Goal: Find specific page/section: Find specific page/section

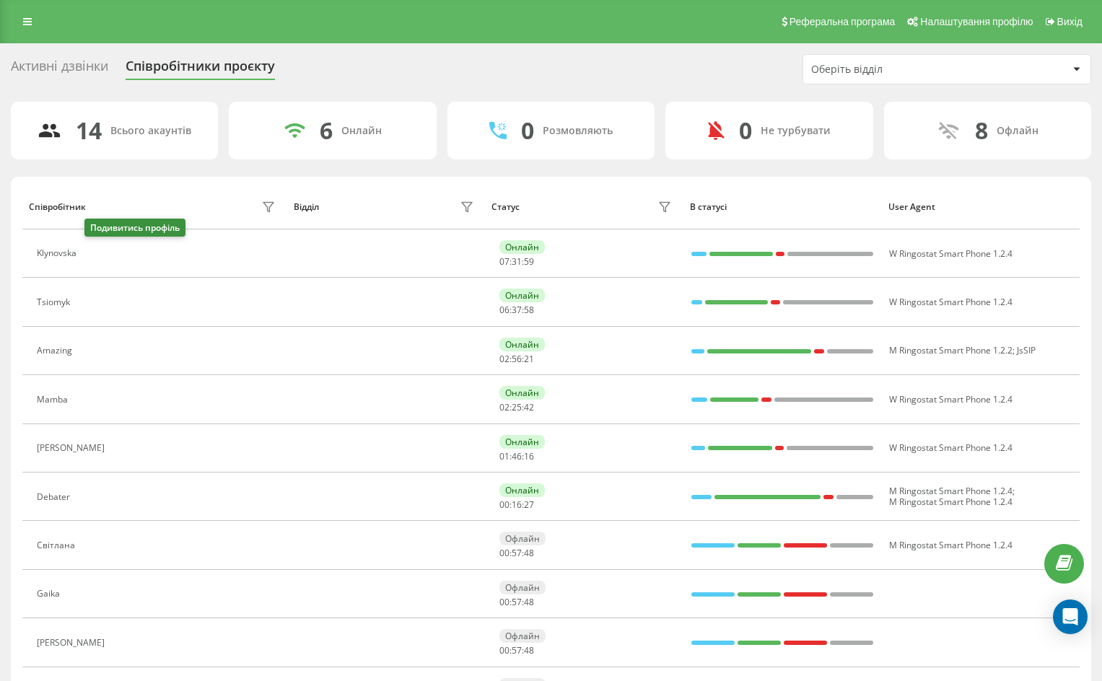
click at [96, 256] on icon at bounding box center [94, 253] width 4 height 7
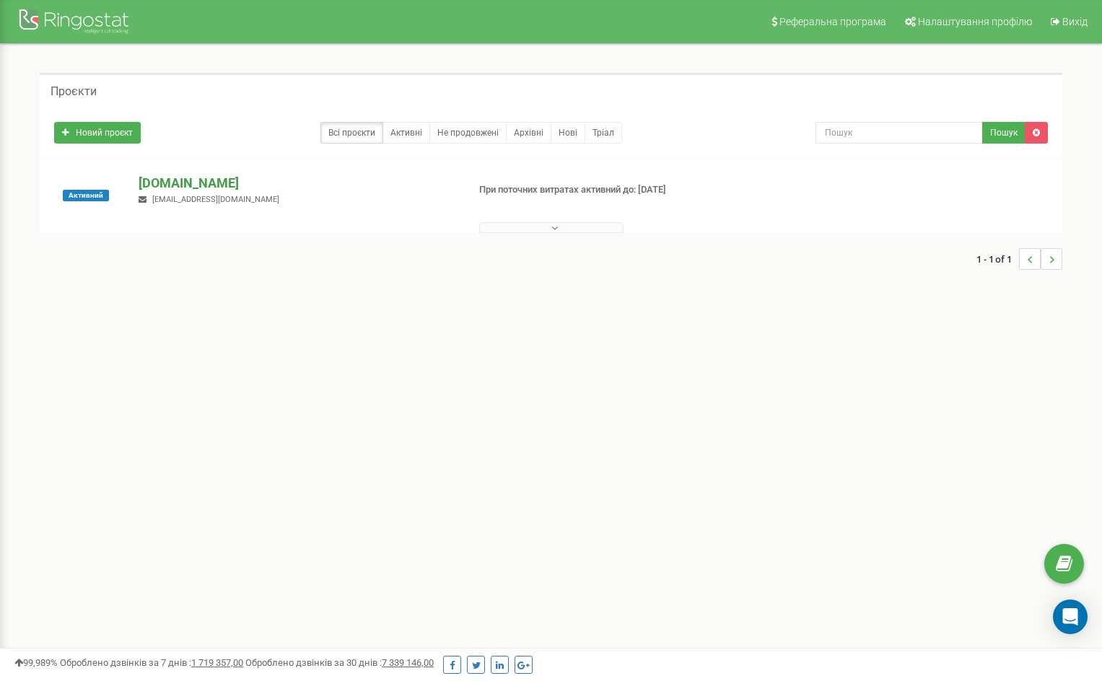
click at [188, 177] on p "[DOMAIN_NAME]" at bounding box center [297, 183] width 317 height 19
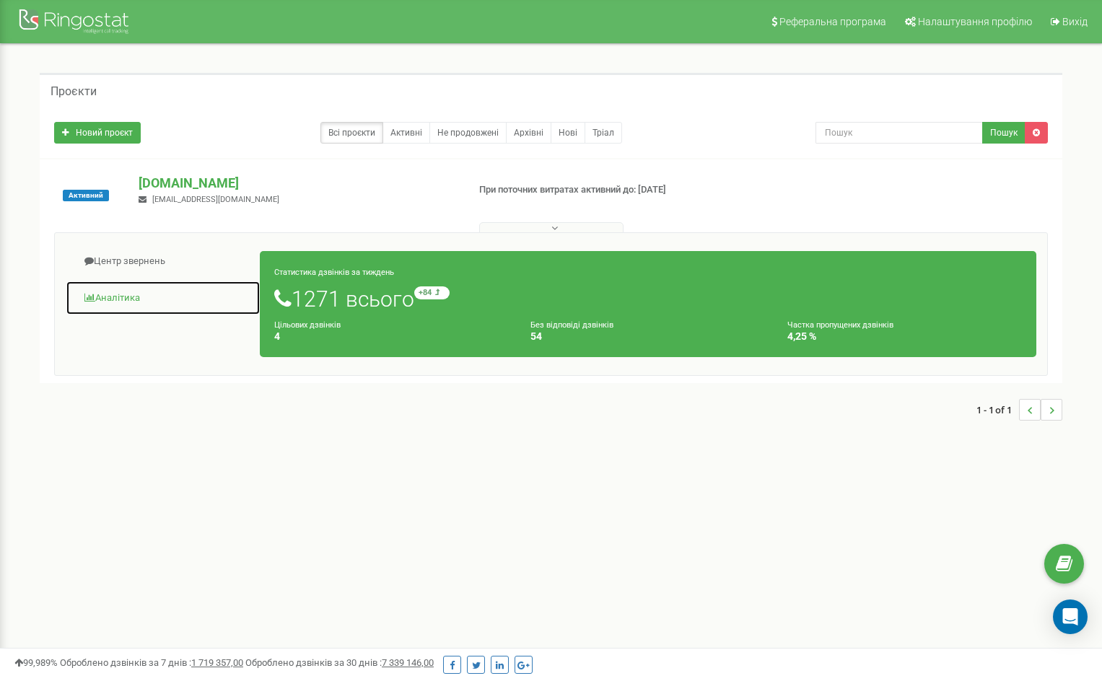
click at [144, 291] on link "Аналiтика" at bounding box center [163, 298] width 195 height 35
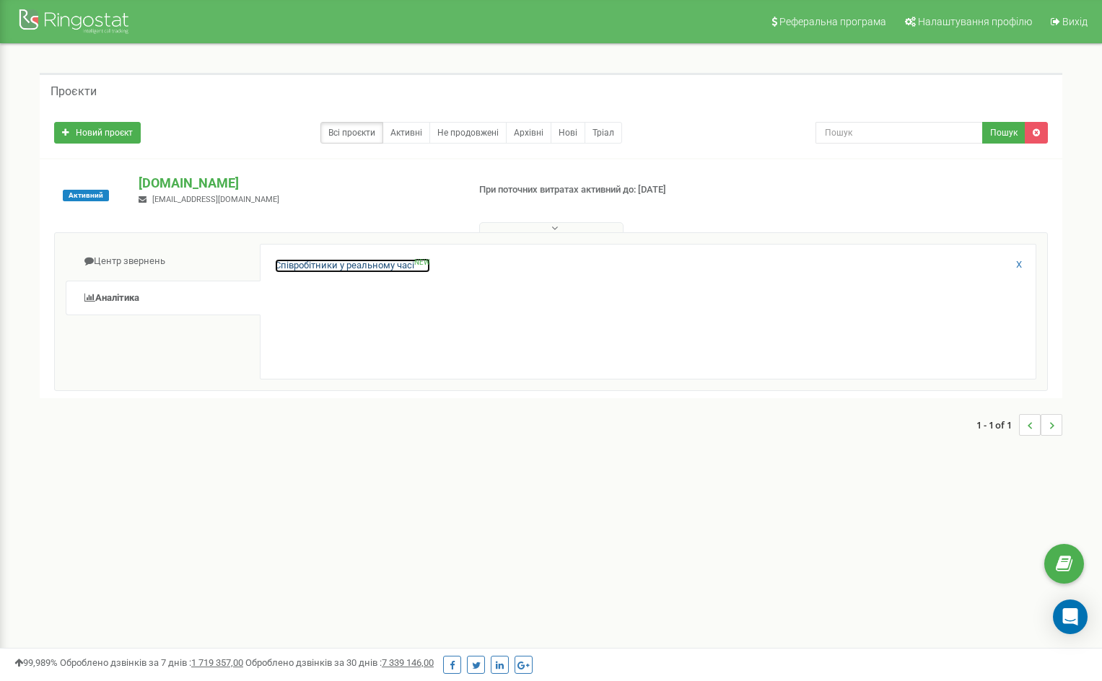
click at [382, 262] on link "Співробітники у реальному часі NEW" at bounding box center [352, 266] width 155 height 14
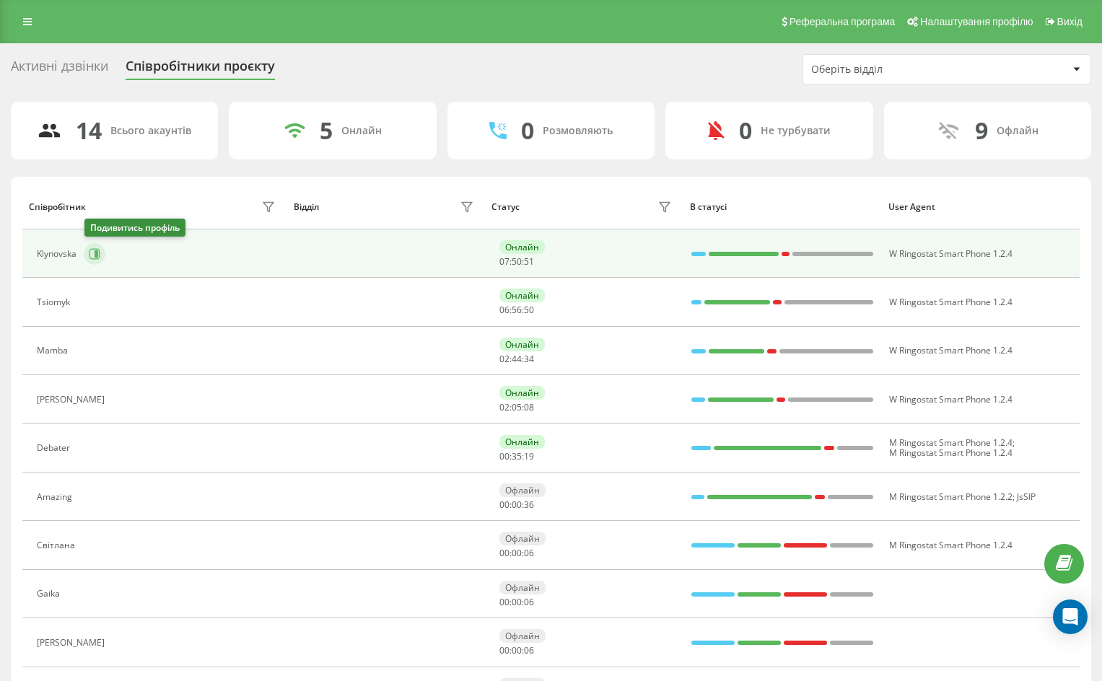
click at [92, 251] on icon at bounding box center [95, 254] width 12 height 12
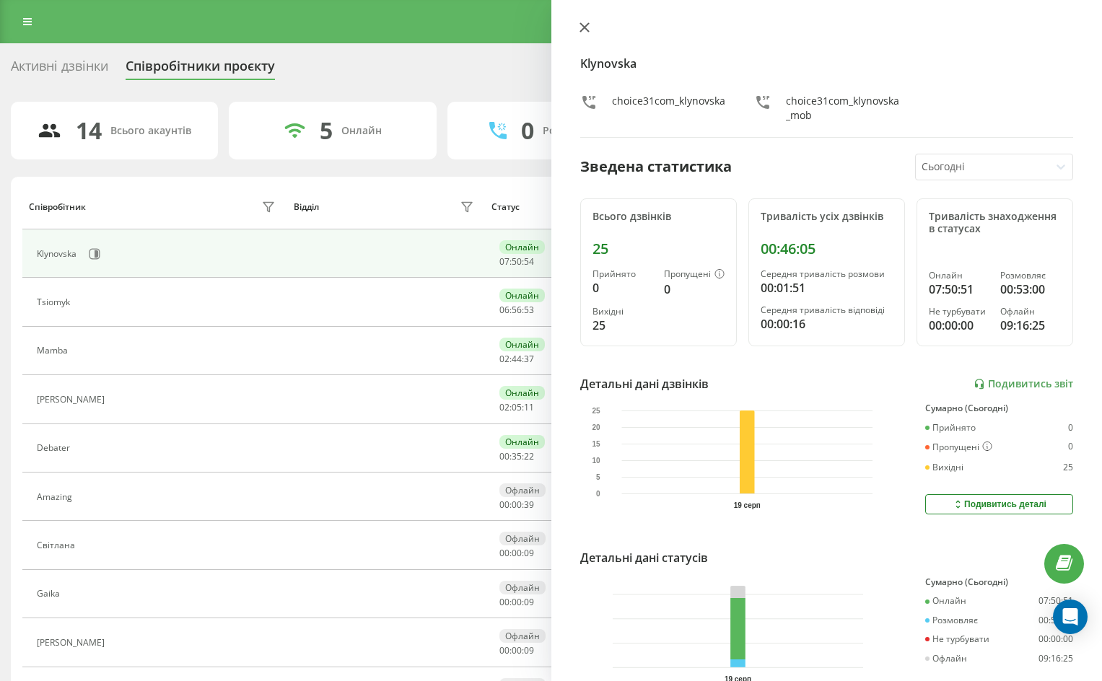
click at [584, 27] on icon at bounding box center [583, 27] width 9 height 9
